Goal: Task Accomplishment & Management: Use online tool/utility

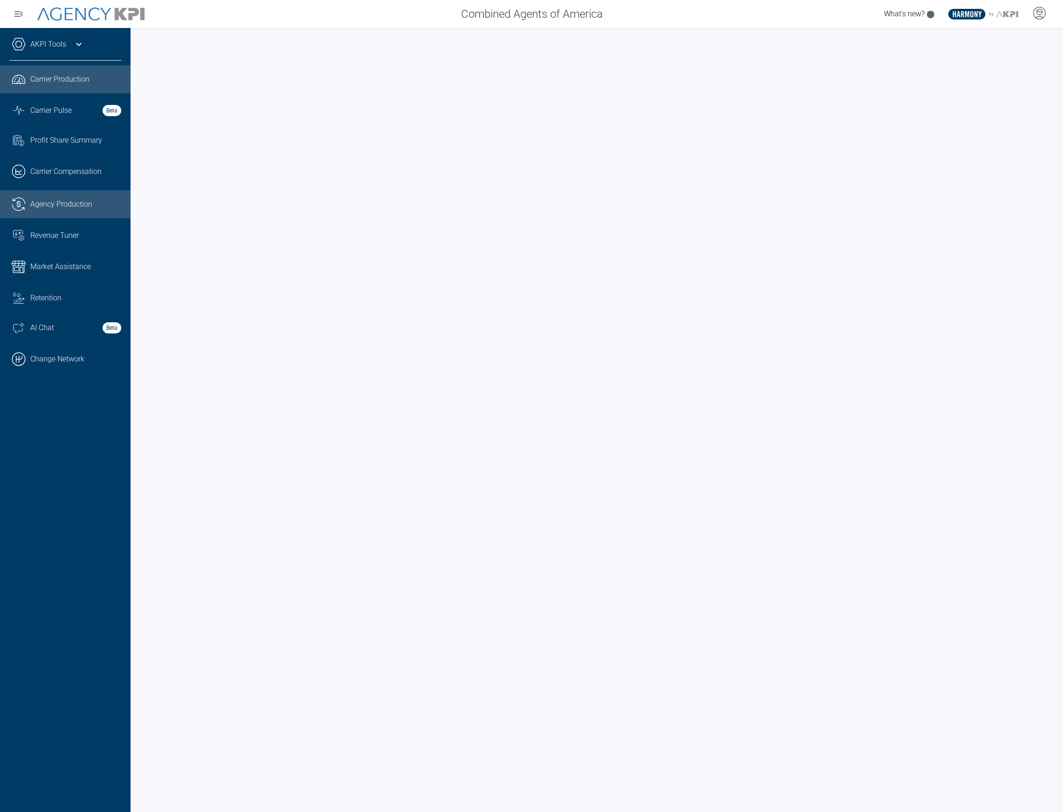
click at [36, 209] on span "Agency Production" at bounding box center [61, 204] width 62 height 11
click at [68, 91] on link ".cls-1{fill:none;stroke:#221f20;stroke-linecap:round;stroke-linejoin:round;stro…" at bounding box center [65, 79] width 131 height 28
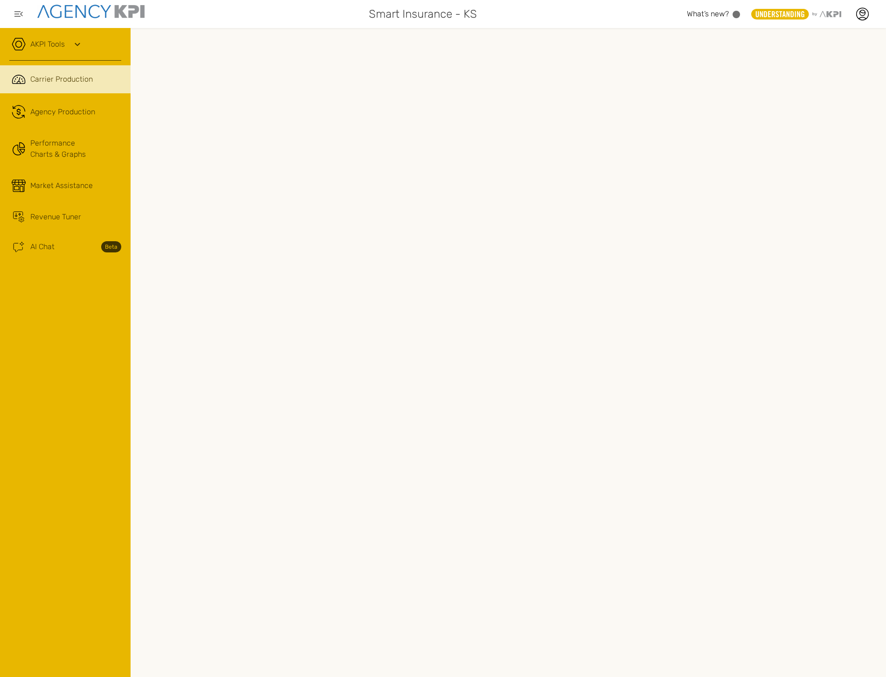
click at [42, 45] on link "AKPI Tools" at bounding box center [47, 44] width 35 height 11
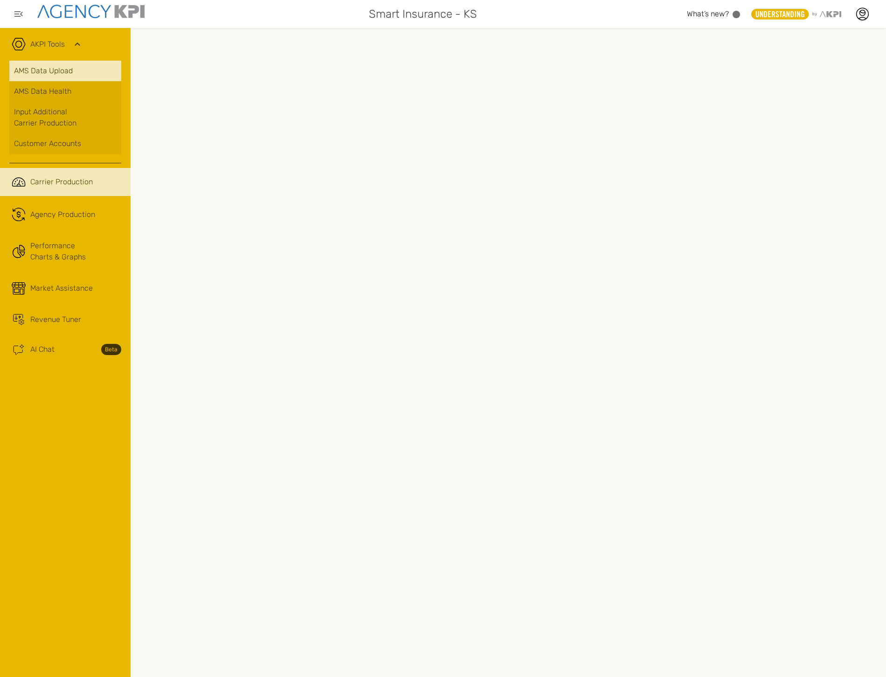
click at [72, 66] on link "AMS Data Upload" at bounding box center [65, 71] width 112 height 21
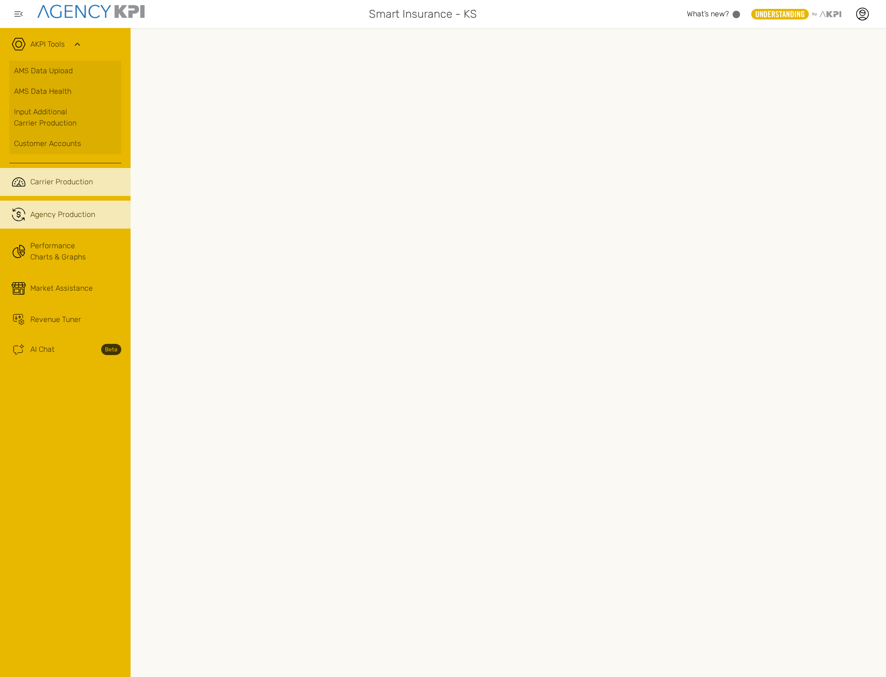
click at [62, 207] on link ".cls-1{fill:none;stroke:#221f20;stroke-linecap:round;stroke-linejoin:round;stro…" at bounding box center [65, 214] width 131 height 28
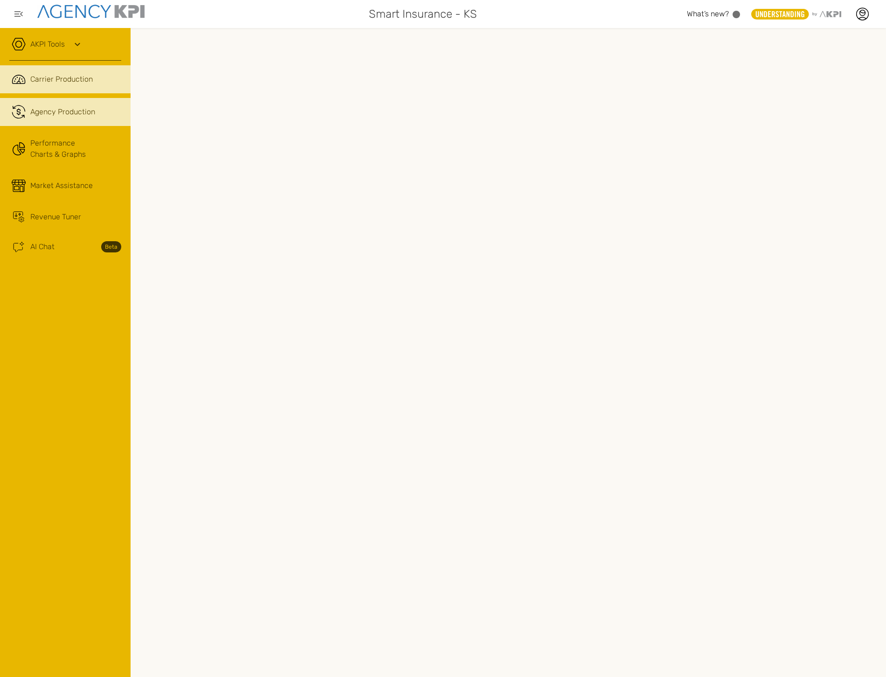
click at [73, 114] on span "Agency Production" at bounding box center [62, 111] width 65 height 11
click at [52, 49] on link "AKPI Tools" at bounding box center [47, 44] width 35 height 11
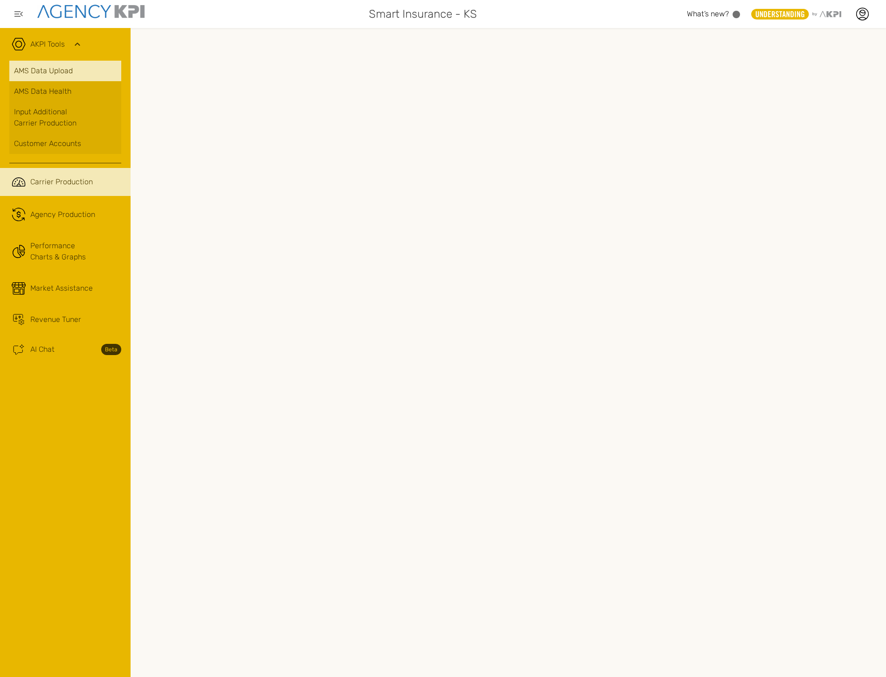
click at [53, 74] on link "AMS Data Upload" at bounding box center [65, 71] width 112 height 21
